Goal: Entertainment & Leisure: Consume media (video, audio)

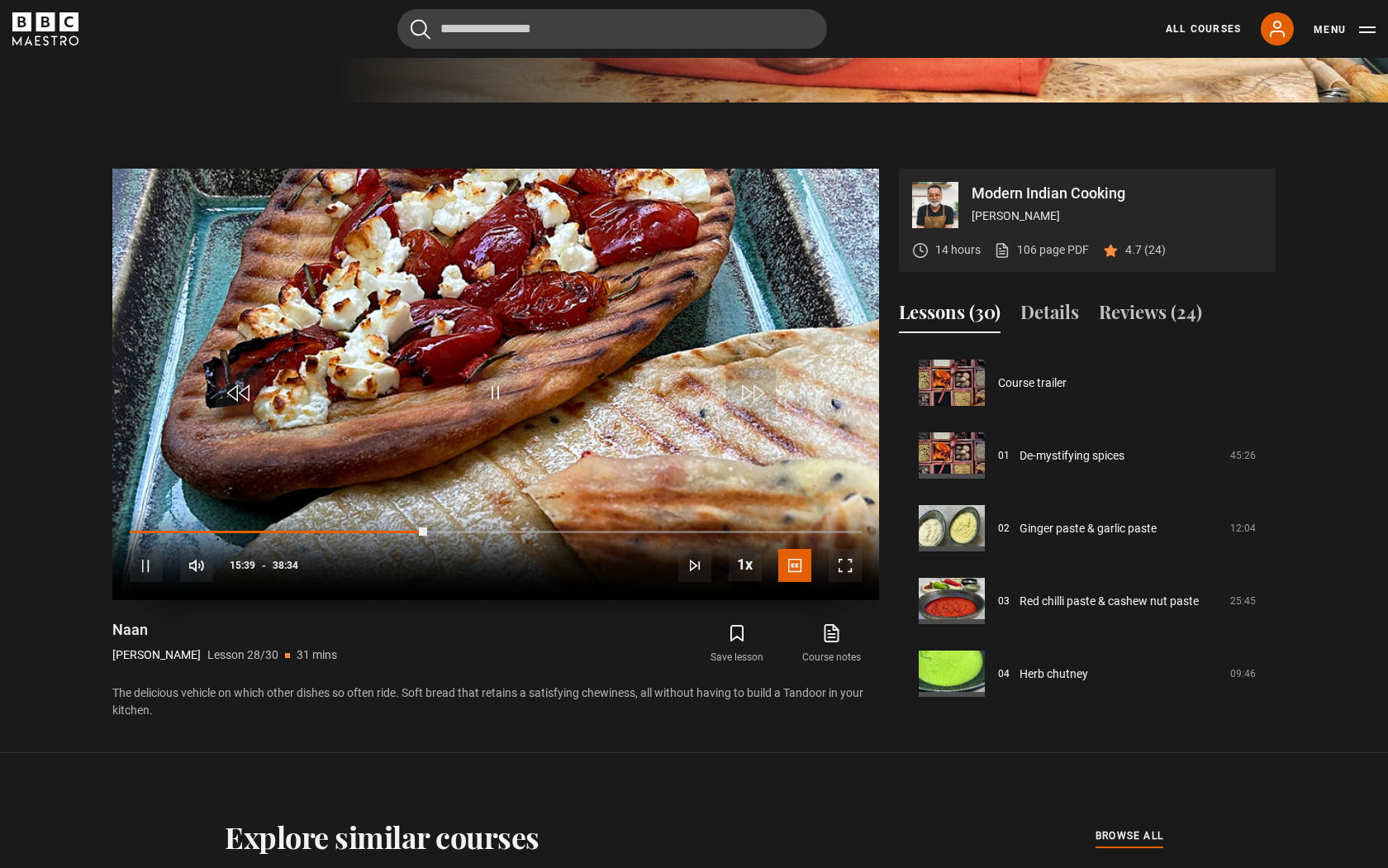
scroll to position [1897, 0]
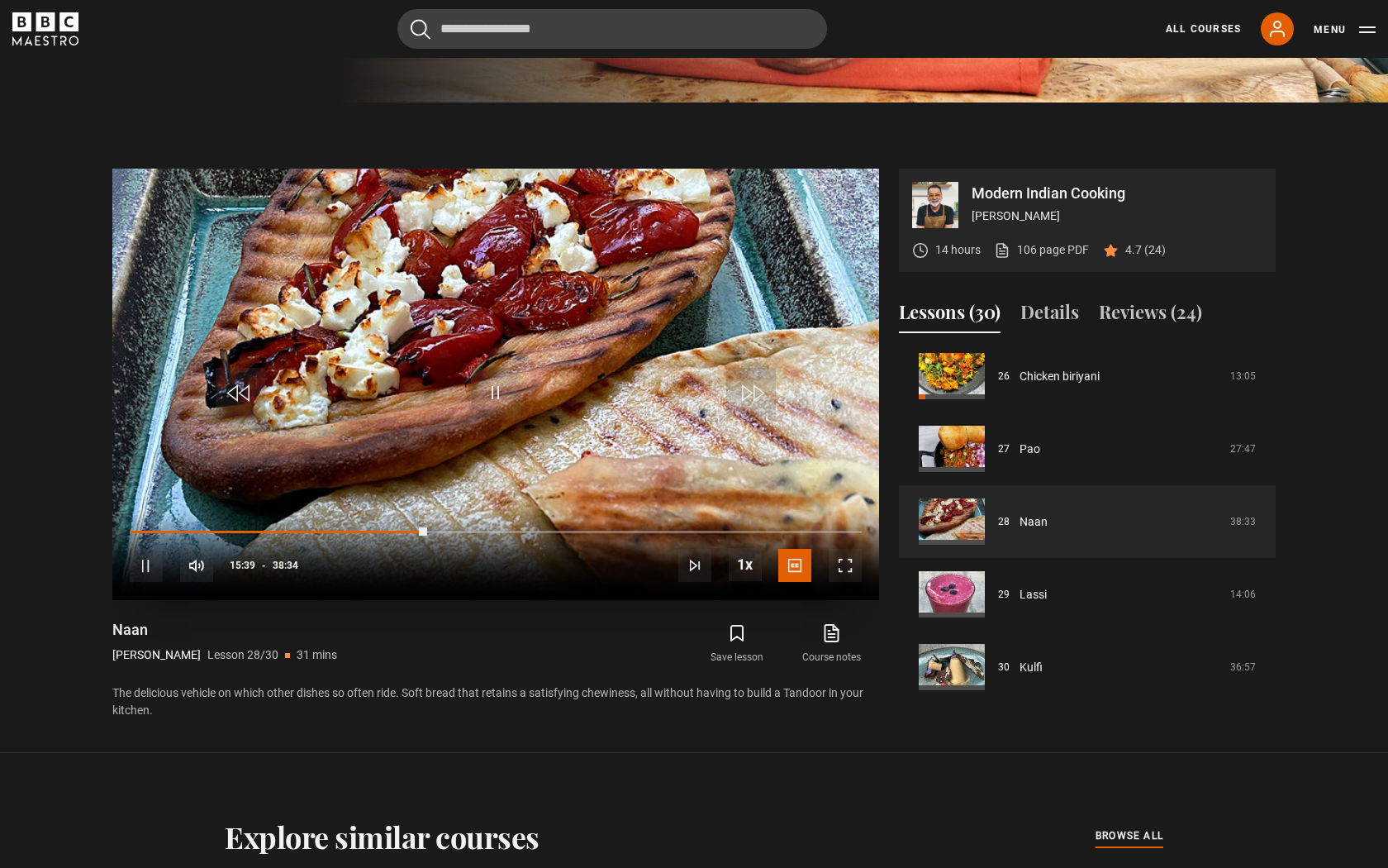
click at [455, 404] on video "Video Player" at bounding box center [496, 384] width 767 height 432
click at [496, 394] on span "Video Player" at bounding box center [495, 392] width 50 height 50
click at [845, 566] on span "Video Player" at bounding box center [846, 565] width 33 height 33
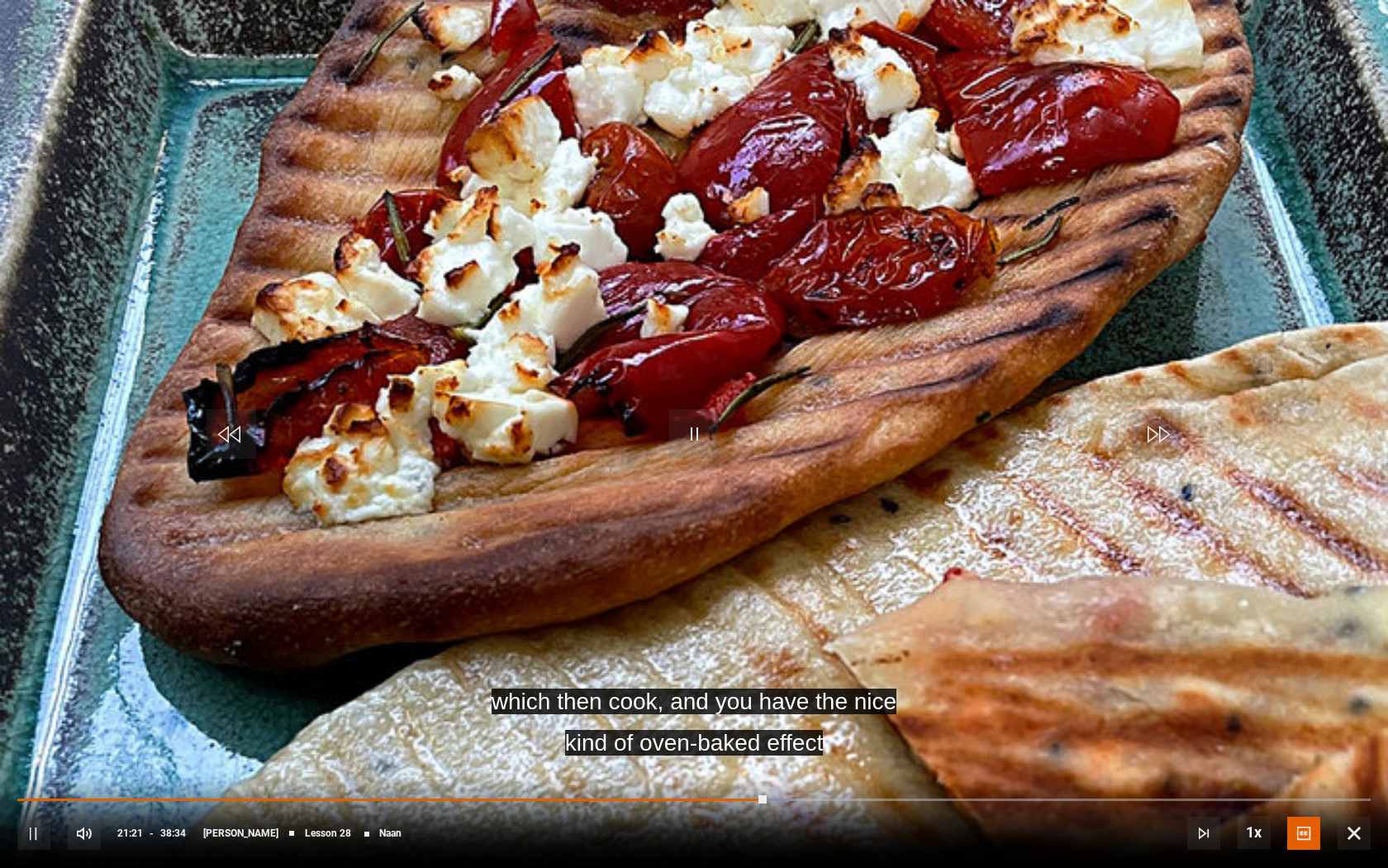
click at [826, 794] on div "10s Skip Back 10 seconds Pause 10s Skip Forward 10 seconds Loaded : 57.47% 23:0…" at bounding box center [694, 822] width 1388 height 92
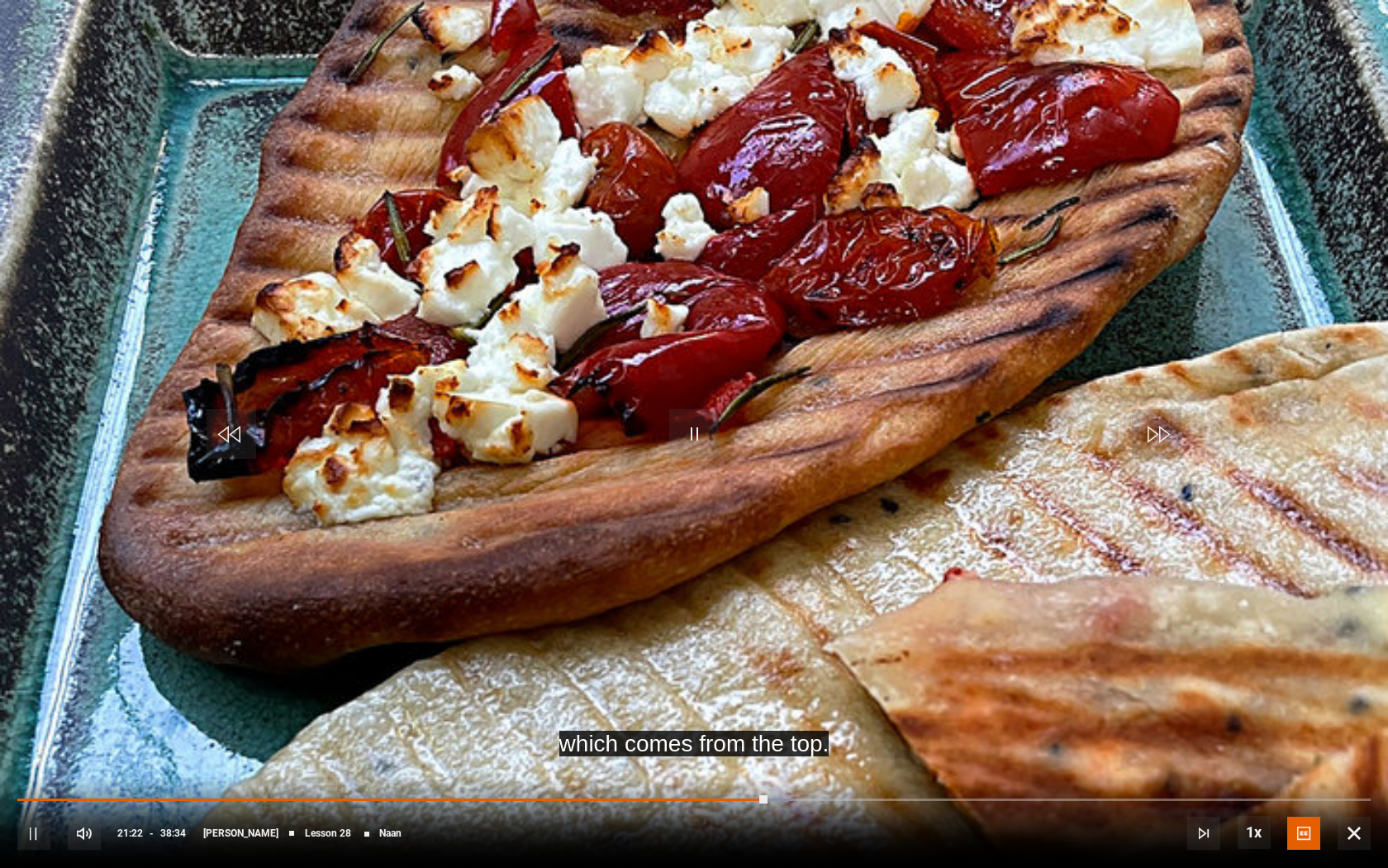
click at [840, 794] on div "10s Skip Back 10 seconds Pause 10s Skip Forward 10 seconds Loaded : 57.52% 23:2…" at bounding box center [694, 822] width 1388 height 92
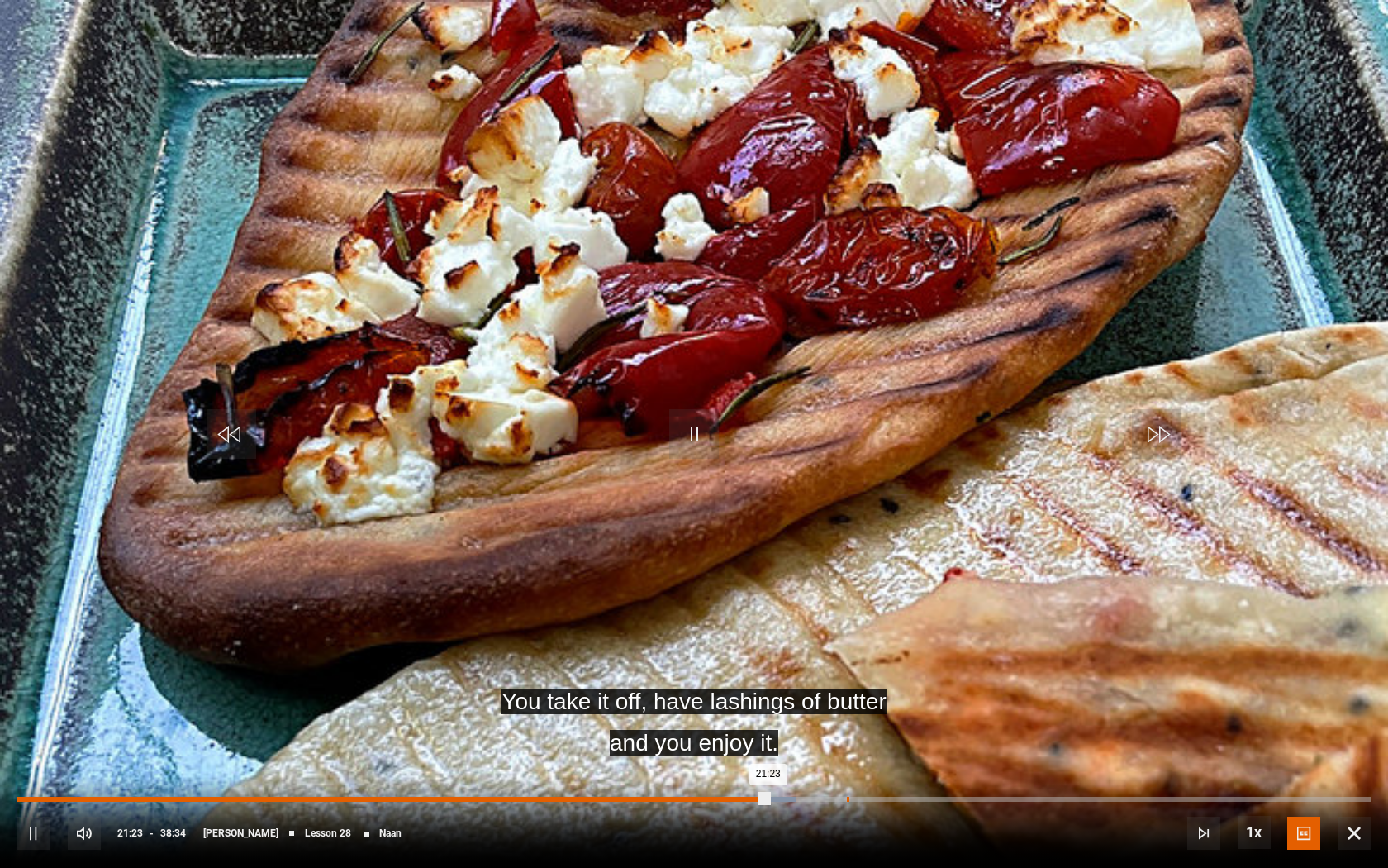
click at [848, 798] on div "23:38" at bounding box center [848, 798] width 3 height 5
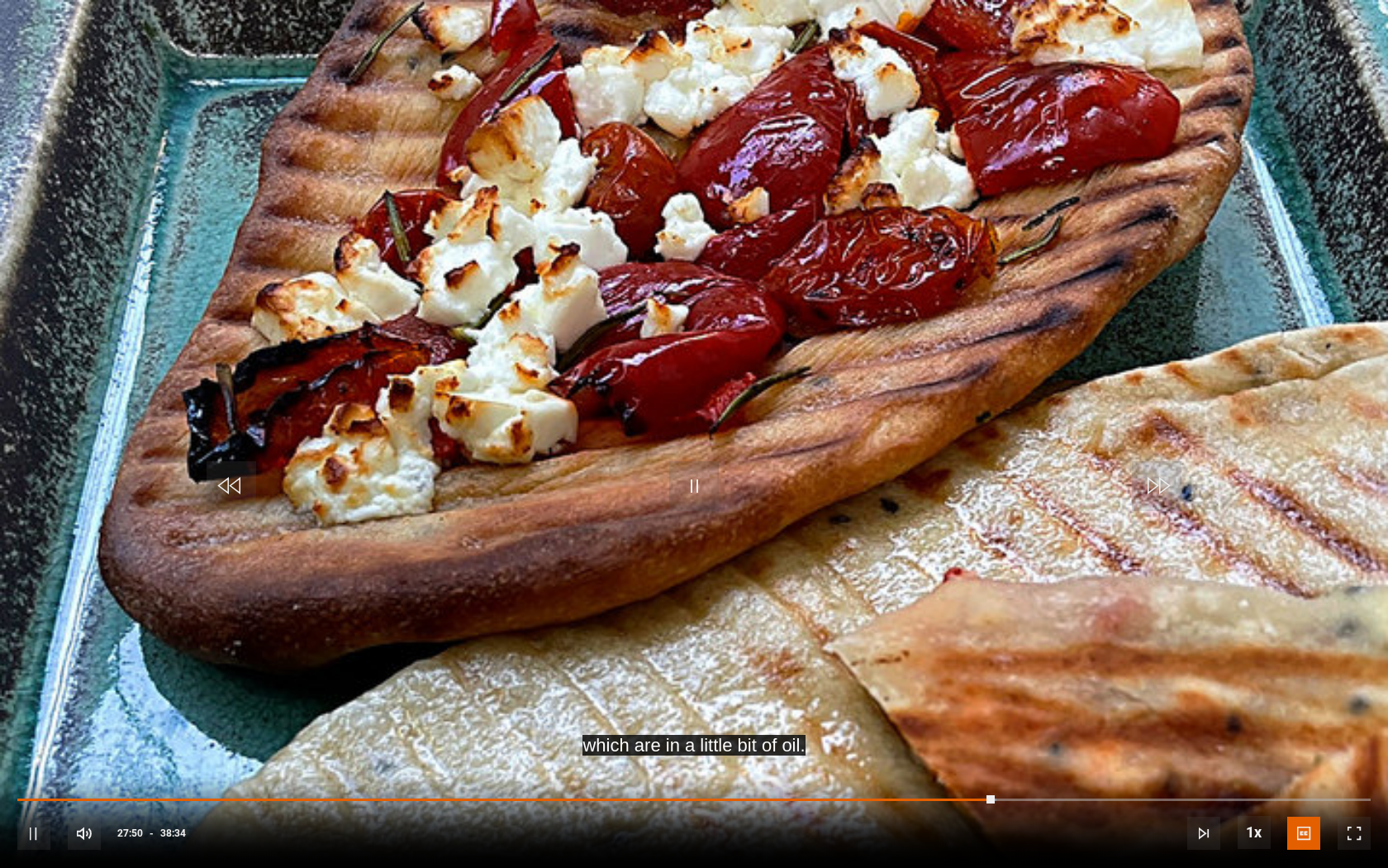
scroll to position [786, 0]
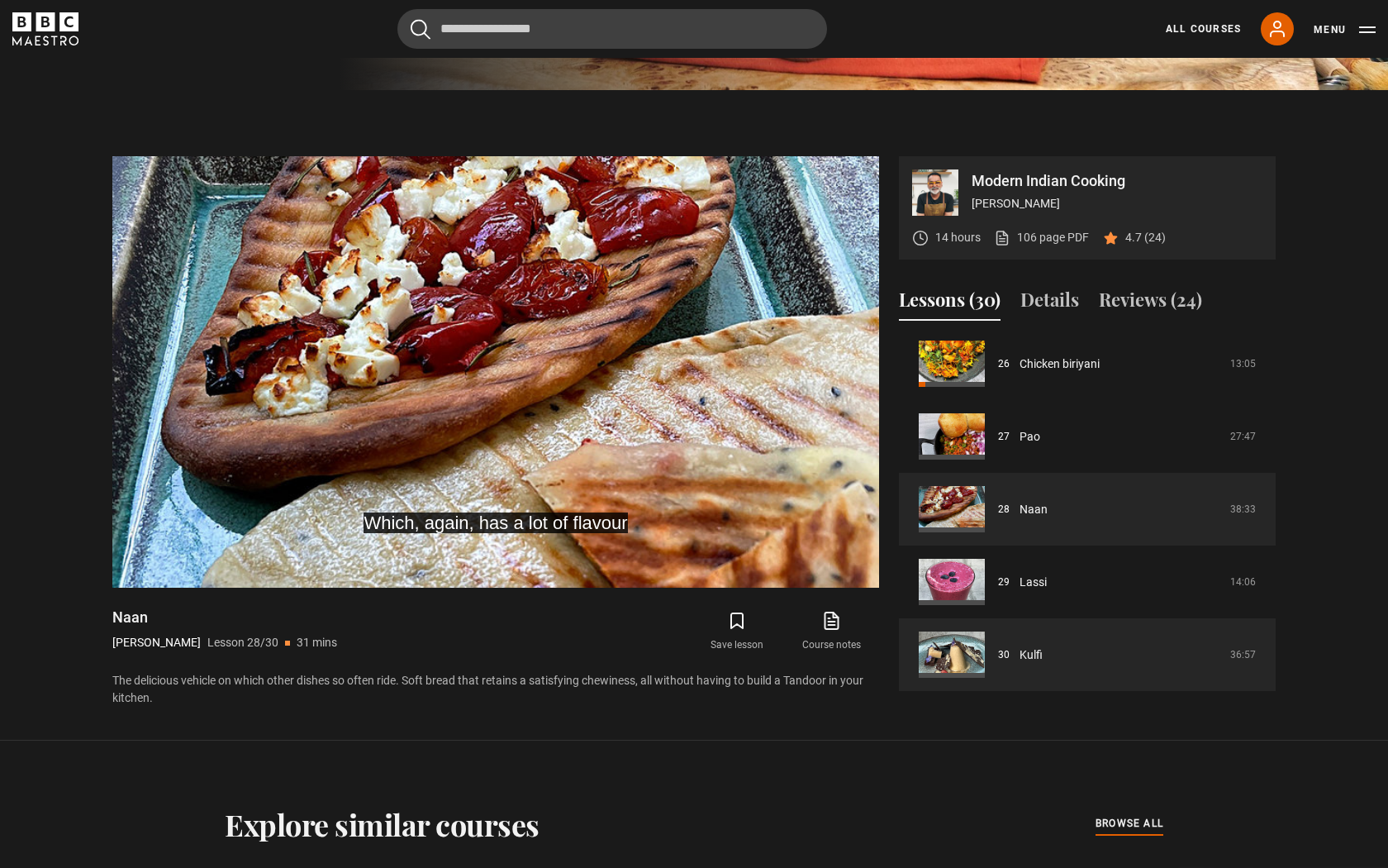
click at [1271, 668] on li "30 Kulfi 36:57" at bounding box center [1088, 654] width 377 height 73
drag, startPoint x: 1271, startPoint y: 668, endPoint x: 1275, endPoint y: 640, distance: 28.3
click at [1275, 640] on li "30 Kulfi 36:57" at bounding box center [1088, 654] width 377 height 73
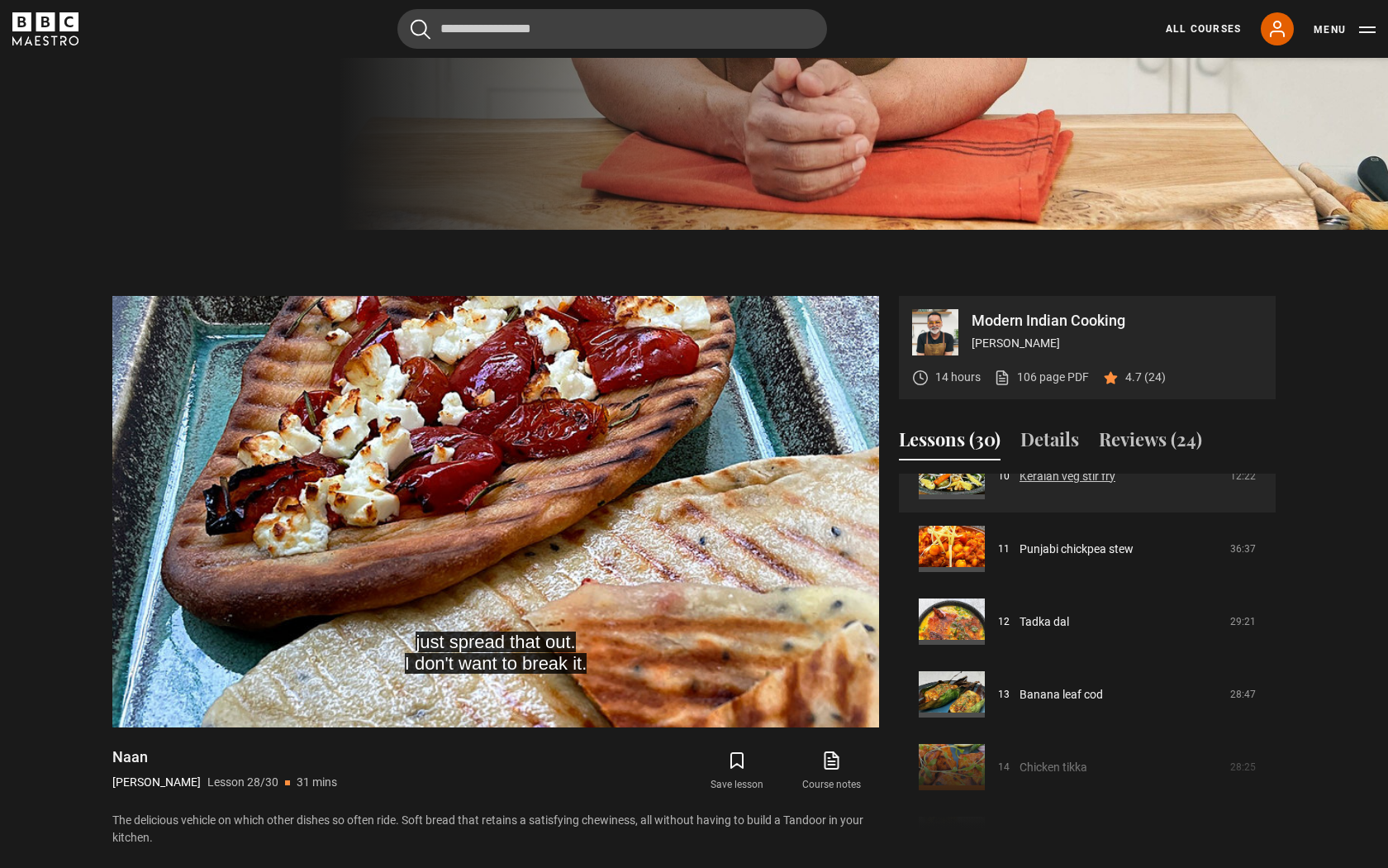
scroll to position [768, 0]
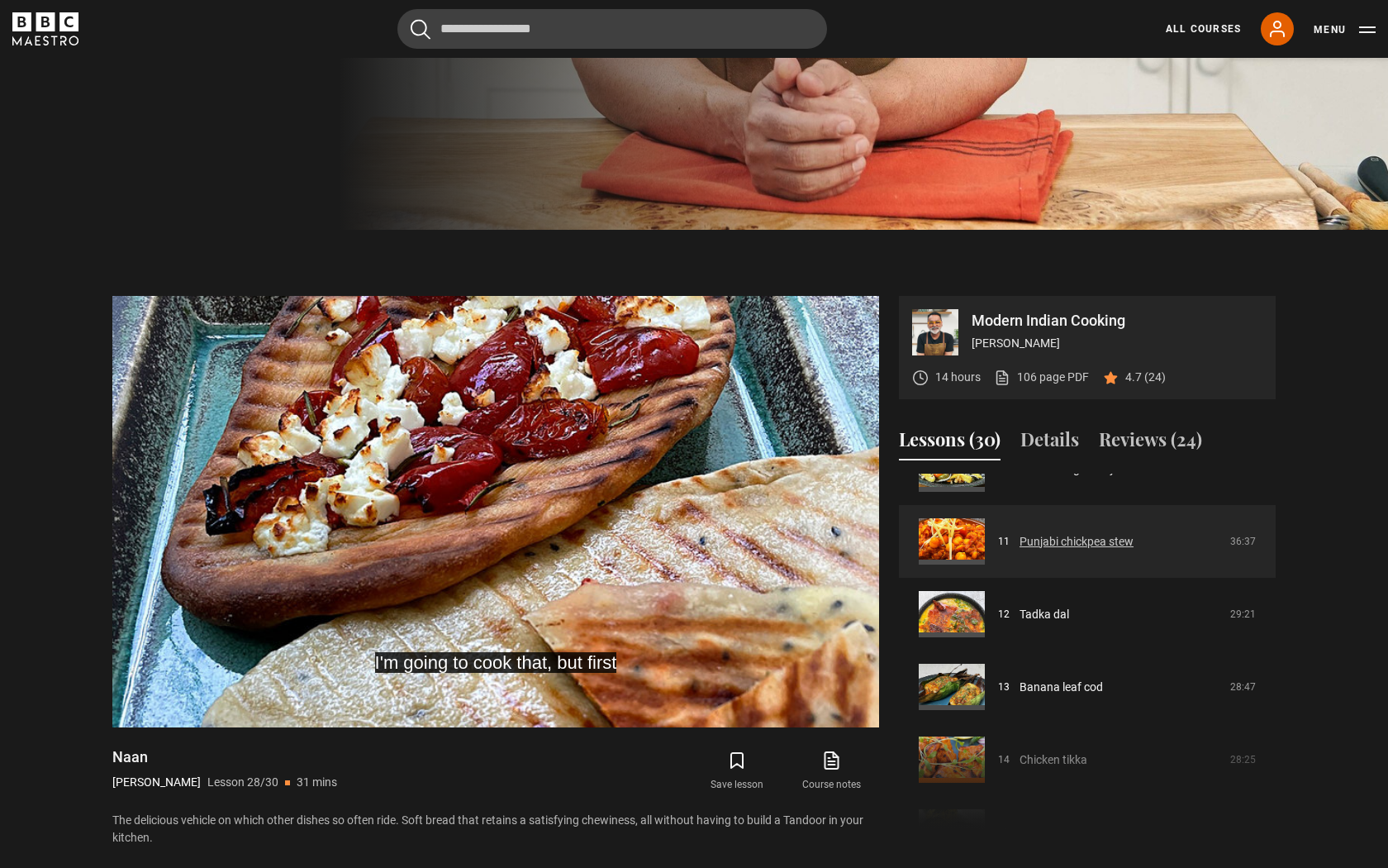
click at [1124, 547] on link "Punjabi chickpea stew" at bounding box center [1077, 541] width 114 height 18
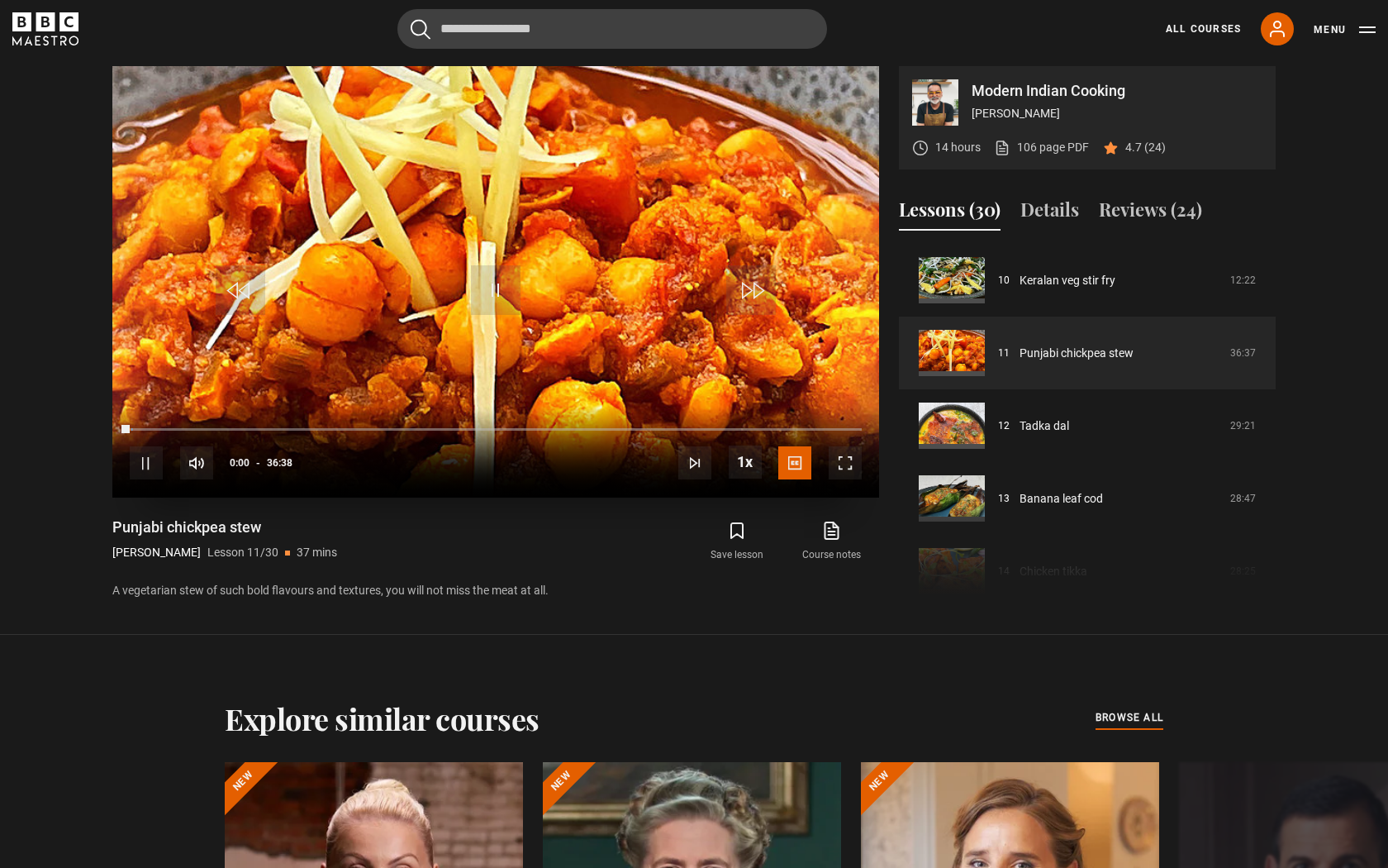
click at [848, 462] on span "Video Player" at bounding box center [846, 463] width 33 height 33
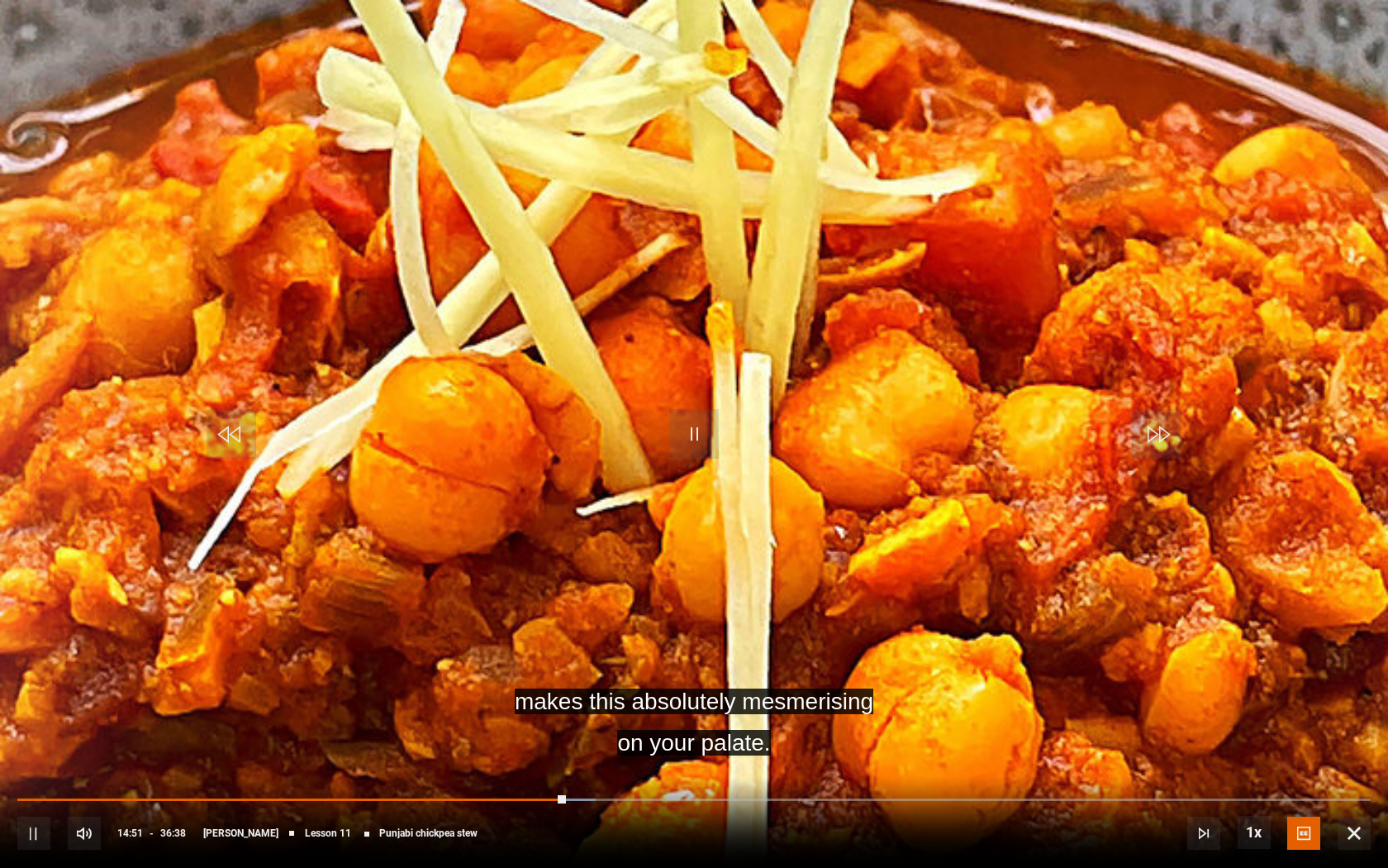
click at [773, 628] on video "Video Player" at bounding box center [694, 434] width 1388 height 868
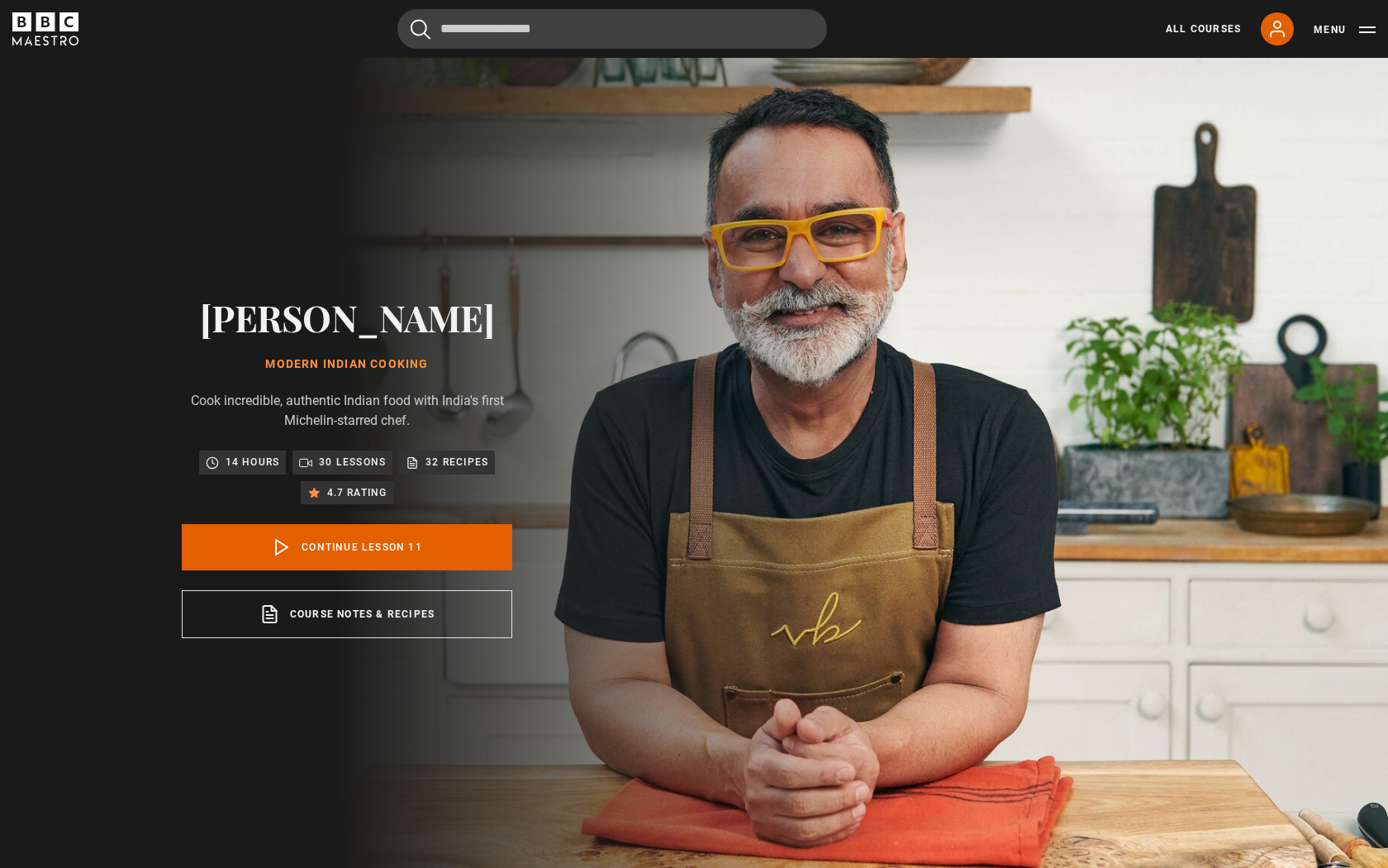
click at [51, 28] on icon "BBC Maestro" at bounding box center [45, 22] width 19 height 19
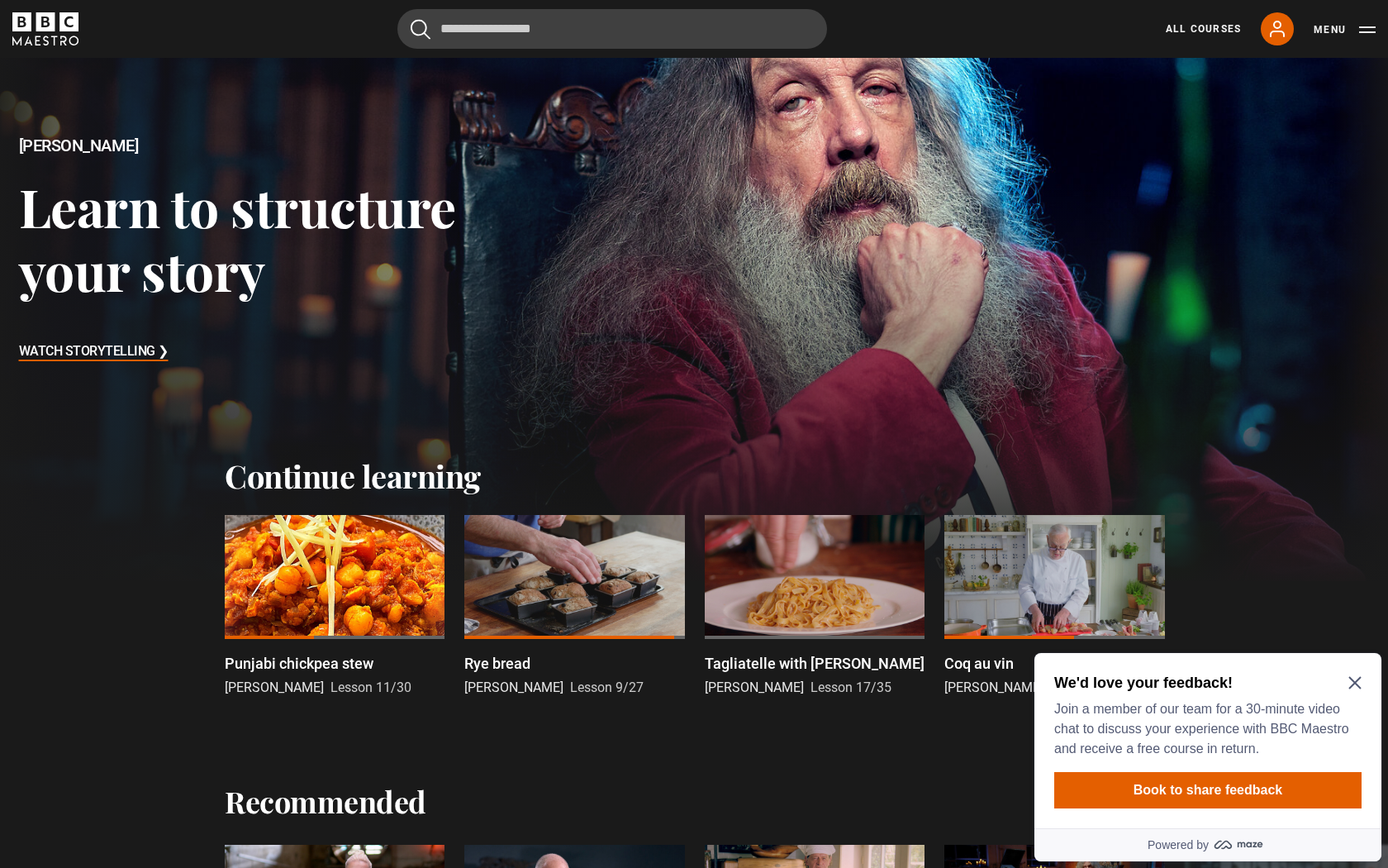
scroll to position [157, 0]
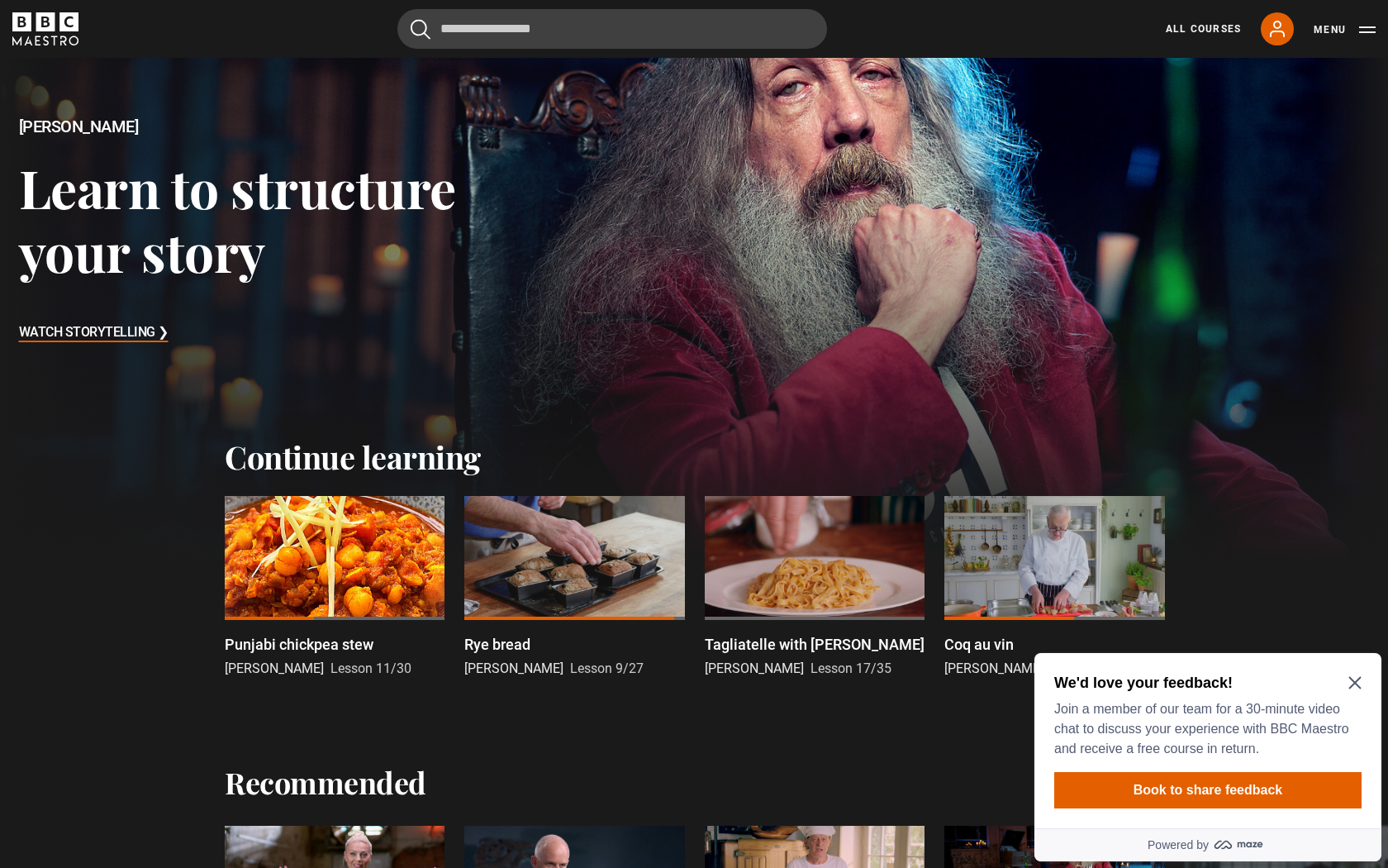
click at [1352, 680] on icon "Close Maze Prompt" at bounding box center [1355, 683] width 13 height 13
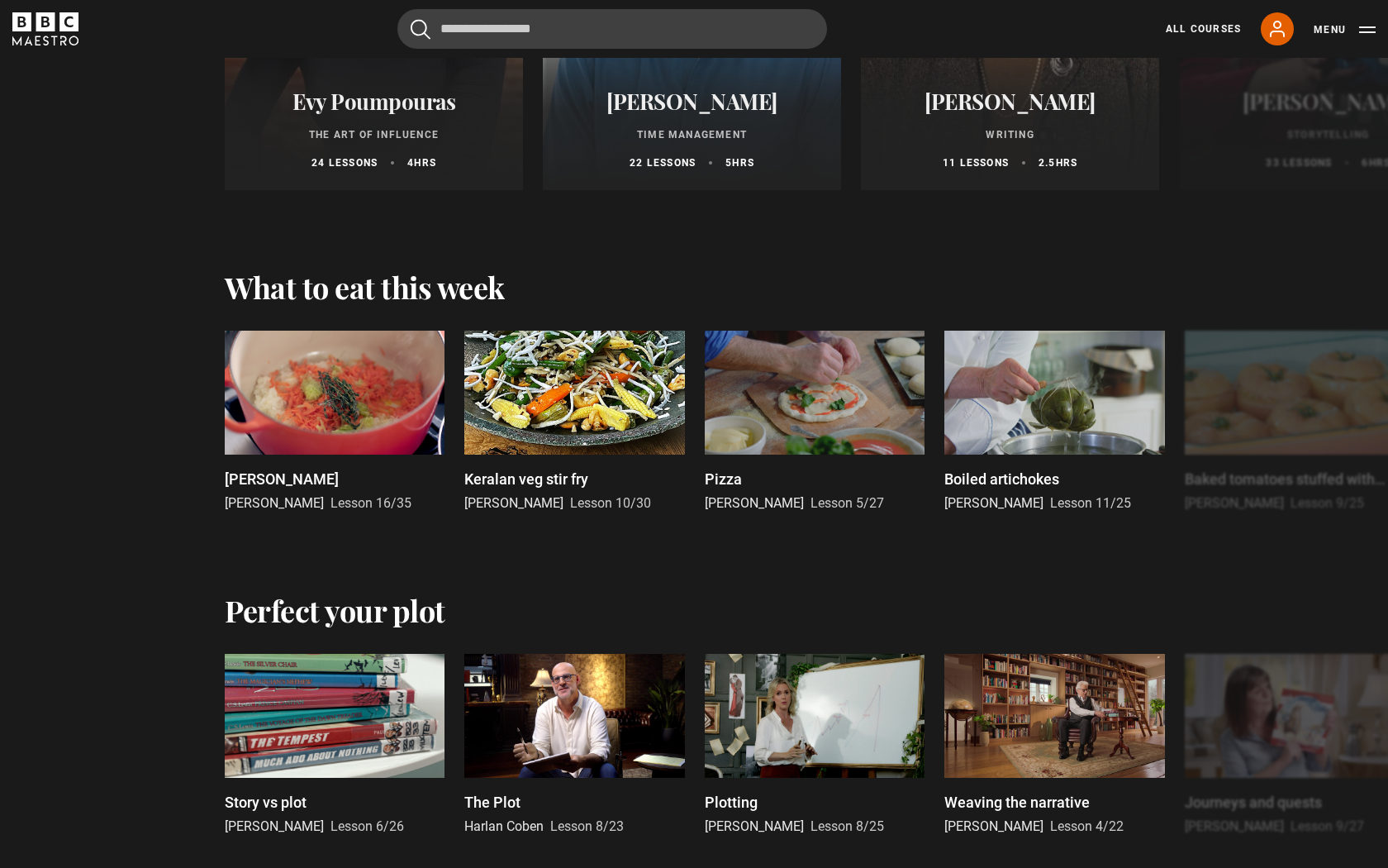
scroll to position [2161, 0]
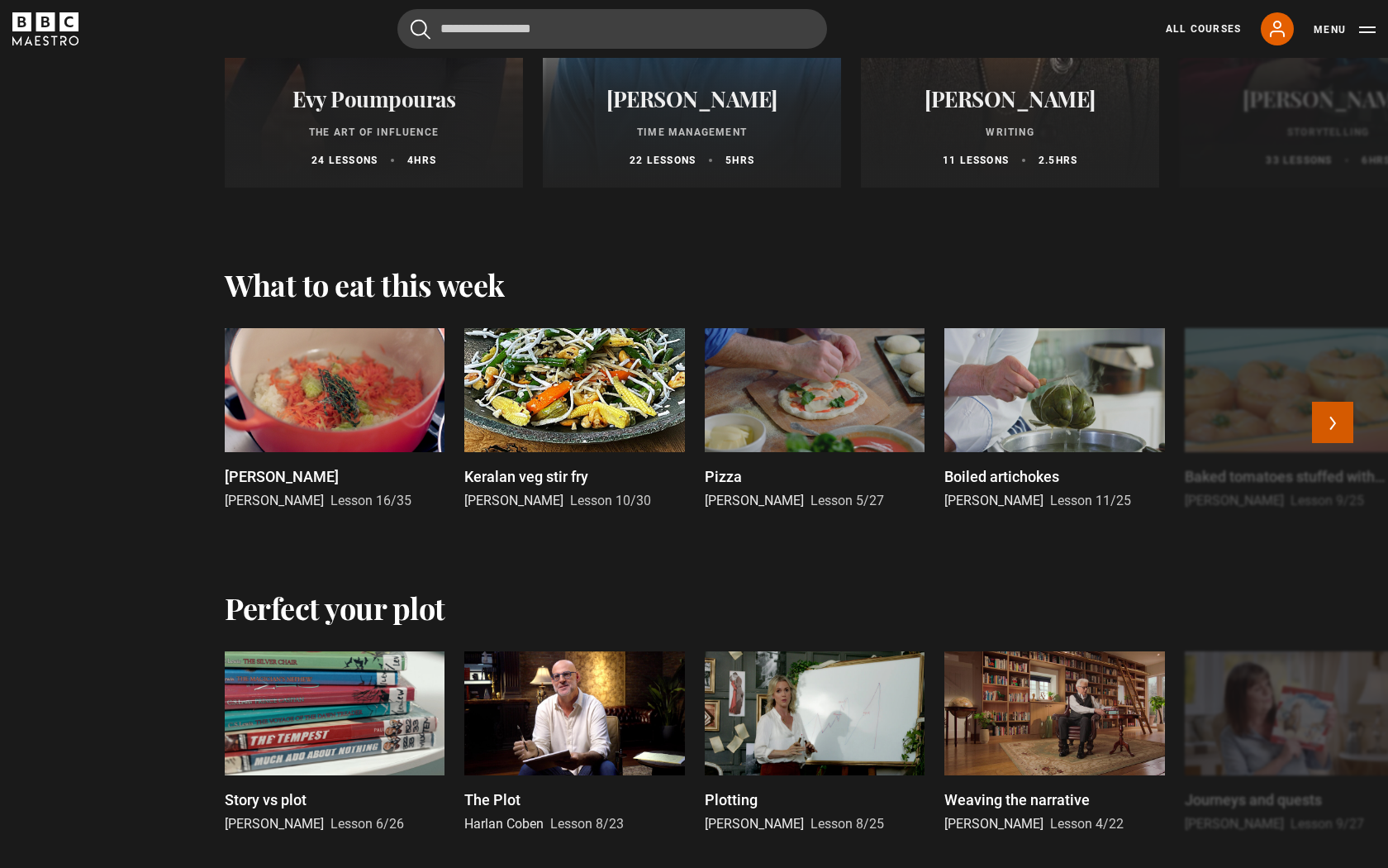
click at [1326, 427] on button "Next" at bounding box center [1333, 422] width 41 height 41
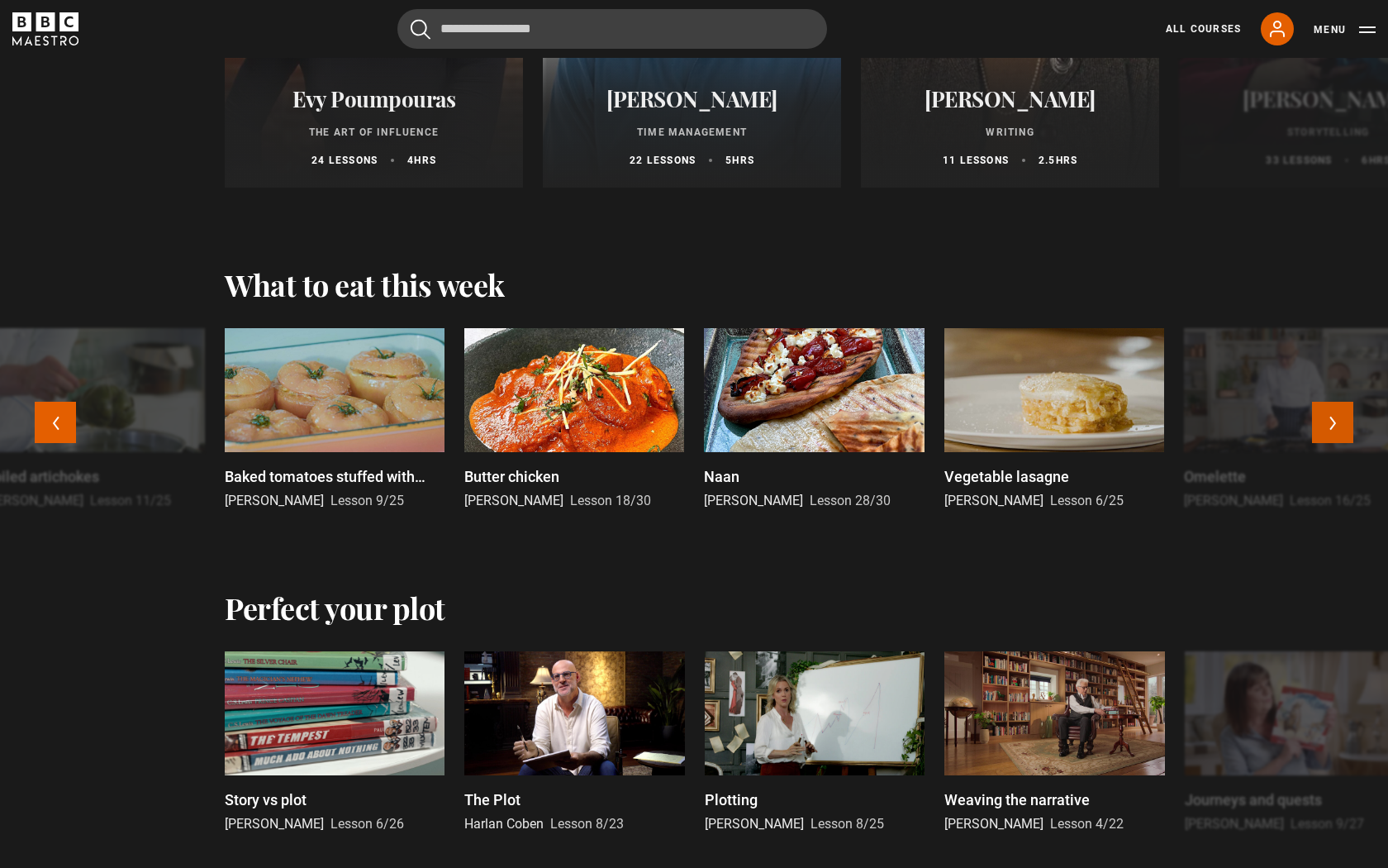
click at [1326, 427] on button "Next" at bounding box center [1333, 422] width 41 height 41
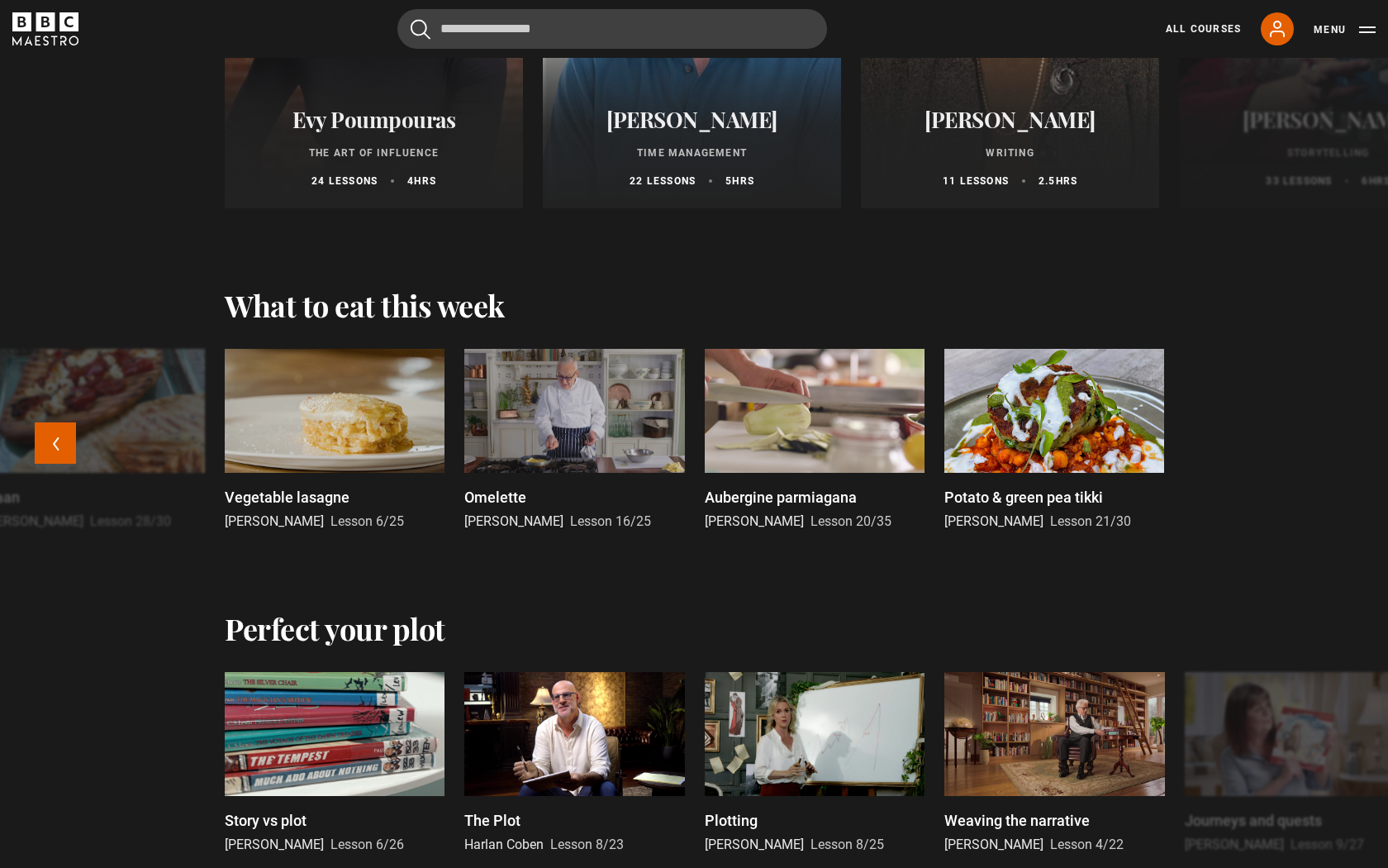
scroll to position [1047, 0]
